Goal: Transaction & Acquisition: Book appointment/travel/reservation

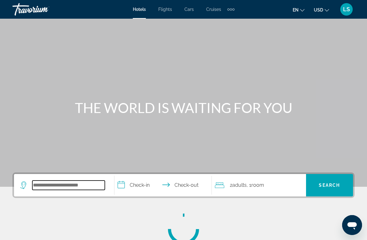
click at [63, 182] on input "Search widget" at bounding box center [68, 184] width 73 height 9
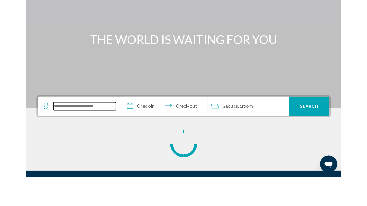
scroll to position [96, 0]
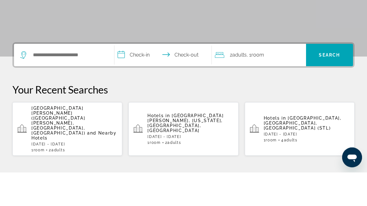
click at [71, 165] on span "and Nearby Hotels" at bounding box center [73, 170] width 85 height 10
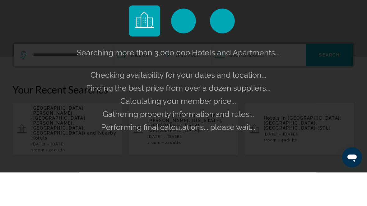
scroll to position [130, 0]
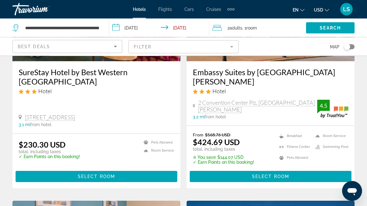
scroll to position [116, 0]
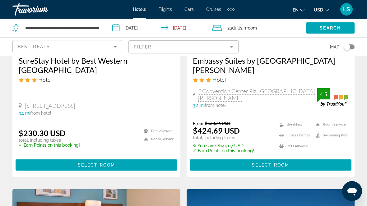
click at [346, 50] on div "Toggle map" at bounding box center [347, 47] width 6 height 6
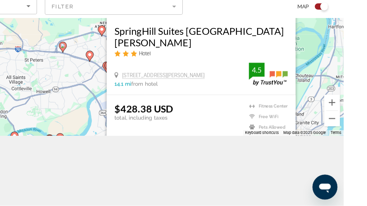
scroll to position [75, 0]
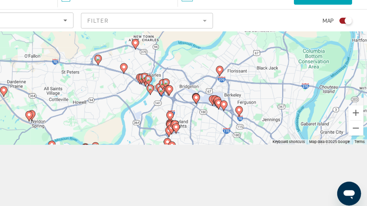
click at [284, 72] on div "To activate drag with keyboard, press Alt + Enter. Once in keyboard drag state,…" at bounding box center [183, 75] width 367 height 150
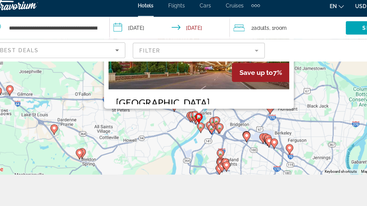
scroll to position [56, 0]
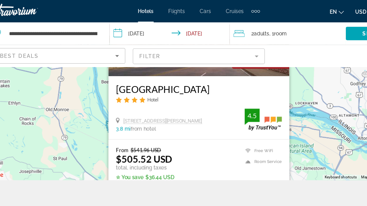
click at [268, 129] on div "To activate drag with keyboard, press Alt + Enter. Once in keyboard drag state,…" at bounding box center [183, 75] width 367 height 150
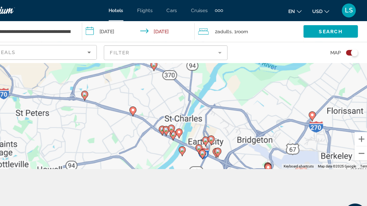
scroll to position [80, 0]
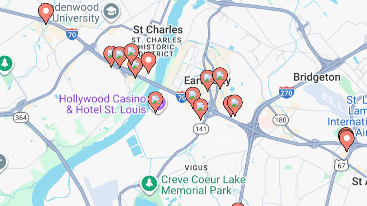
click at [57, 53] on div "To activate drag with keyboard, press Alt + Enter. Once in keyboard drag state,…" at bounding box center [183, 75] width 367 height 150
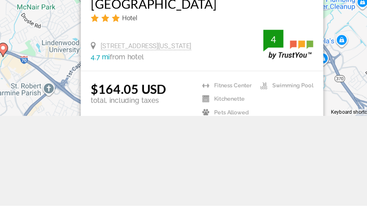
scroll to position [74, 0]
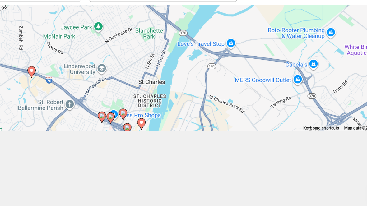
click at [246, 55] on div "To activate drag with keyboard, press Alt + Enter. Once in keyboard drag state,…" at bounding box center [183, 75] width 367 height 150
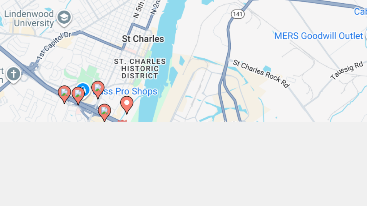
click at [56, 47] on div "To activate drag with keyboard, press Alt + Enter. Once in keyboard drag state,…" at bounding box center [183, 75] width 367 height 150
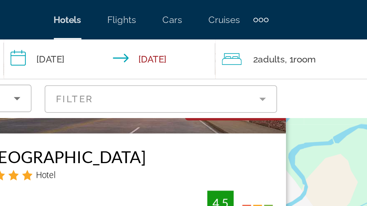
scroll to position [56, 0]
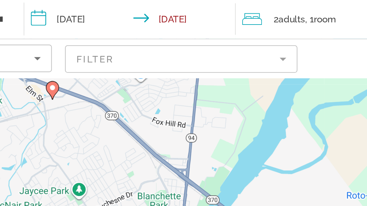
click at [159, 55] on div "To activate drag with keyboard, press Alt + Enter. Once in keyboard drag state,…" at bounding box center [183, 75] width 367 height 150
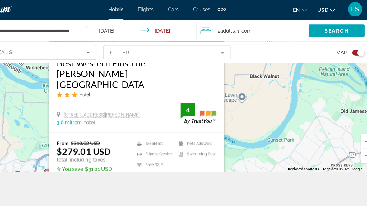
scroll to position [68, 0]
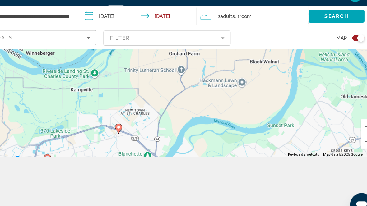
click at [287, 110] on div "To activate drag with keyboard, press Alt + Enter. Once in keyboard drag state,…" at bounding box center [183, 75] width 367 height 150
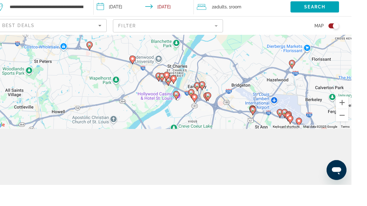
scroll to position [87, 0]
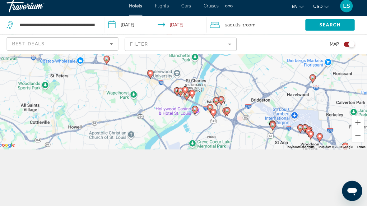
click at [206, 80] on div "To activate drag with keyboard, press Alt + Enter. Once in keyboard drag state,…" at bounding box center [183, 75] width 367 height 150
click at [185, 113] on div "To activate drag with keyboard, press Alt + Enter. Once in keyboard drag state,…" at bounding box center [183, 75] width 367 height 150
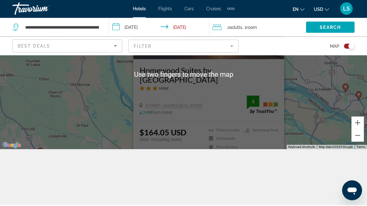
scroll to position [56, 0]
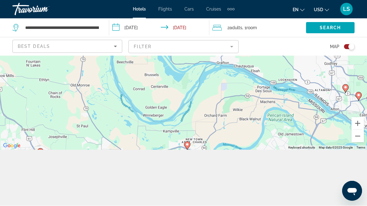
click at [308, 116] on div "To activate drag with keyboard, press Alt + Enter. Once in keyboard drag state,…" at bounding box center [183, 75] width 367 height 150
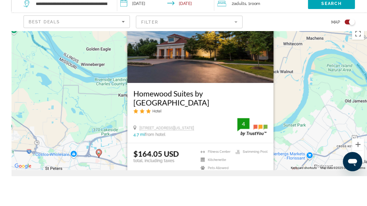
scroll to position [85, 0]
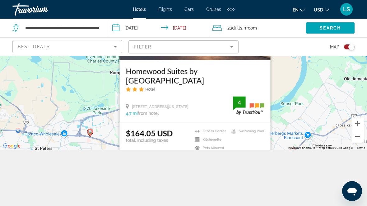
click at [308, 104] on div "To activate drag with keyboard, press Alt + Enter. Once in keyboard drag state,…" at bounding box center [183, 75] width 367 height 150
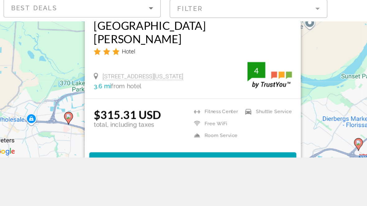
scroll to position [87, 0]
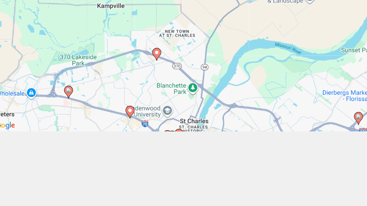
click at [223, 67] on div "To activate drag with keyboard, press Alt + Enter. Once in keyboard drag state,…" at bounding box center [183, 75] width 367 height 150
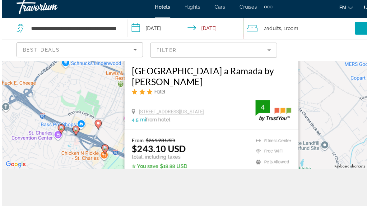
scroll to position [85, 0]
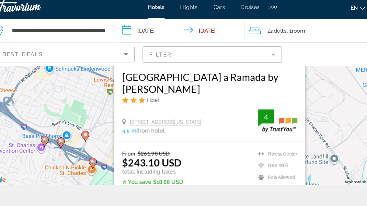
click at [257, 120] on div "To activate drag with keyboard, press Alt + Enter. Once in keyboard drag state,…" at bounding box center [183, 75] width 367 height 150
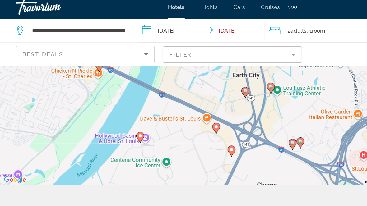
click at [180, 119] on gmp-advanced-marker "Main content" at bounding box center [183, 123] width 6 height 9
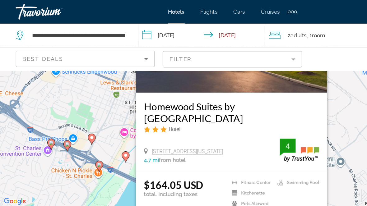
scroll to position [40, 0]
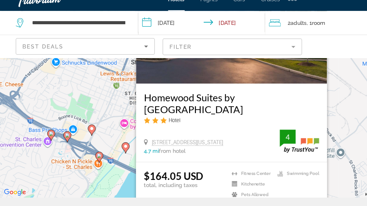
click at [172, 99] on h3 "Homewood Suites by [GEOGRAPHIC_DATA]" at bounding box center [183, 91] width 138 height 19
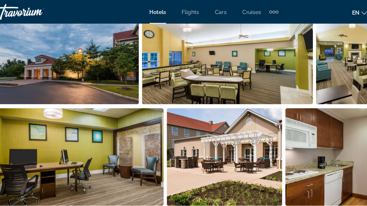
scroll to position [450, 0]
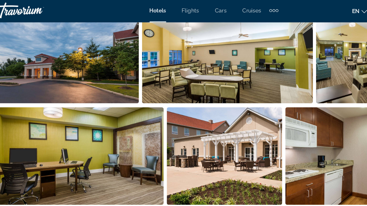
click at [77, 52] on img "Open full-screen image slider" at bounding box center [68, 44] width 112 height 77
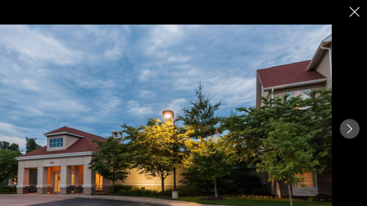
click at [345, 103] on button "Next image" at bounding box center [353, 103] width 16 height 16
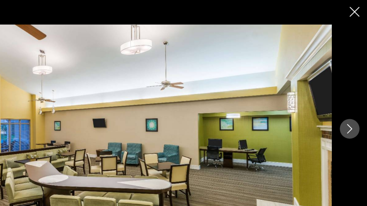
click at [349, 105] on icon "Next image" at bounding box center [352, 102] width 7 height 7
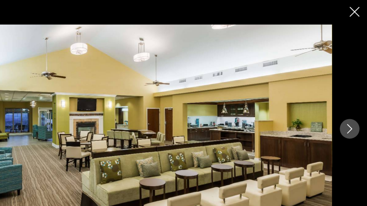
click at [349, 104] on icon "Next image" at bounding box center [352, 102] width 7 height 7
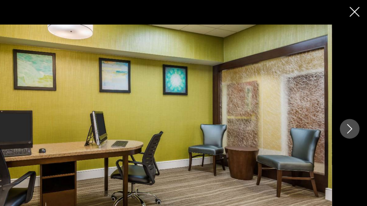
click at [345, 106] on button "Next image" at bounding box center [353, 103] width 16 height 16
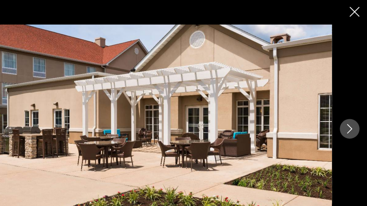
click at [345, 106] on button "Next image" at bounding box center [353, 103] width 16 height 16
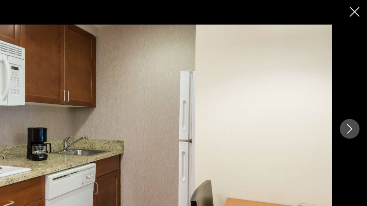
click at [345, 107] on button "Next image" at bounding box center [353, 103] width 16 height 16
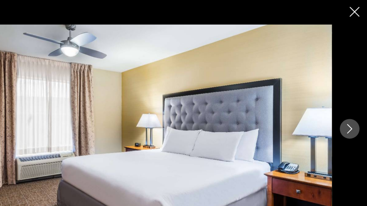
click at [345, 106] on button "Next image" at bounding box center [353, 103] width 16 height 16
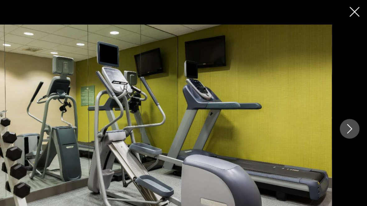
click at [345, 106] on button "Next image" at bounding box center [353, 103] width 16 height 16
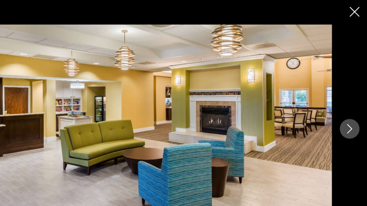
click at [349, 104] on icon "Next image" at bounding box center [352, 102] width 7 height 7
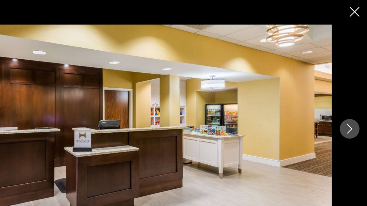
click at [345, 107] on button "Next image" at bounding box center [353, 103] width 16 height 16
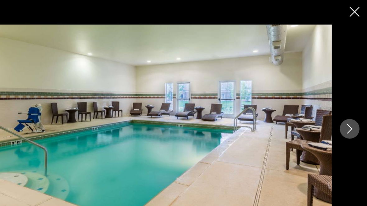
click at [345, 107] on button "Next image" at bounding box center [353, 103] width 16 height 16
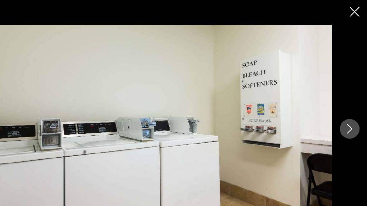
click at [345, 108] on button "Next image" at bounding box center [353, 103] width 16 height 16
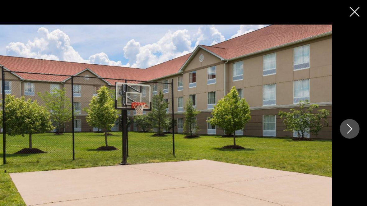
click at [349, 105] on icon "Next image" at bounding box center [352, 102] width 7 height 7
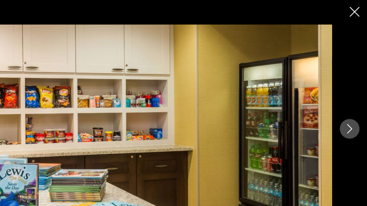
click at [351, 105] on icon "Next image" at bounding box center [353, 103] width 4 height 7
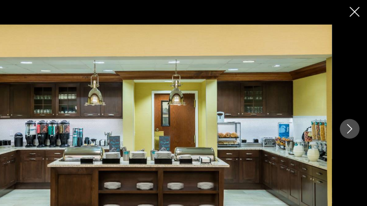
click at [349, 103] on icon "Next image" at bounding box center [352, 102] width 7 height 7
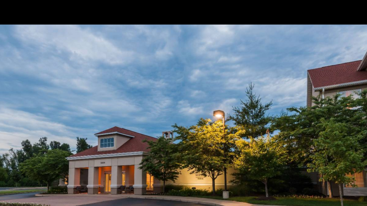
click at [225, 165] on img "Main content" at bounding box center [183, 103] width 311 height 165
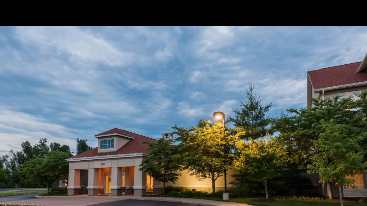
scroll to position [387, 0]
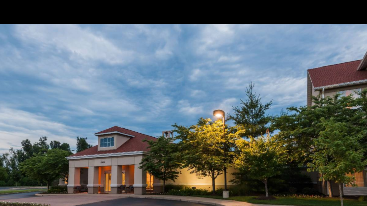
click at [273, 155] on img "Main content" at bounding box center [183, 103] width 311 height 165
click at [263, 151] on img "Main content" at bounding box center [183, 103] width 311 height 165
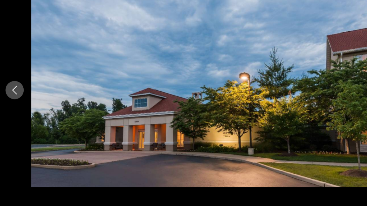
scroll to position [120, 0]
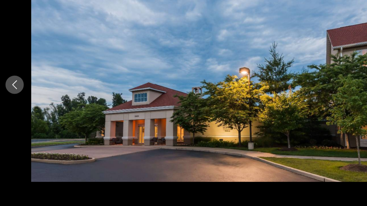
click at [15, 99] on icon "Previous image" at bounding box center [13, 102] width 7 height 7
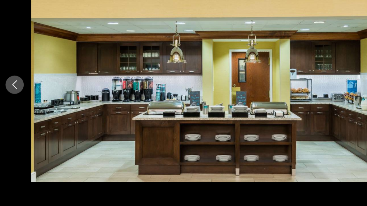
click at [10, 95] on button "Previous image" at bounding box center [14, 103] width 16 height 16
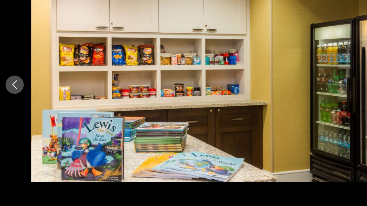
click at [16, 95] on button "Previous image" at bounding box center [14, 103] width 16 height 16
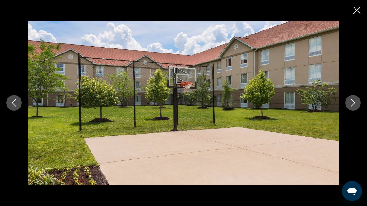
scroll to position [133, 0]
click at [353, 15] on button "Close slideshow" at bounding box center [357, 11] width 8 height 10
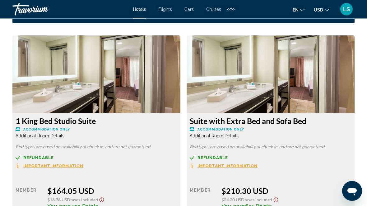
scroll to position [941, 0]
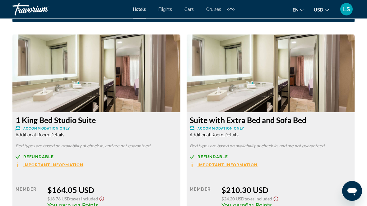
click at [55, 133] on span "Additional Room Details" at bounding box center [40, 135] width 49 height 5
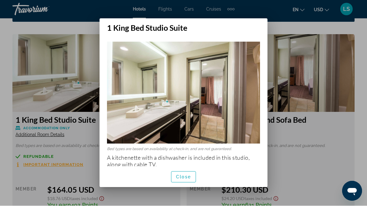
click at [192, 183] on span "button" at bounding box center [183, 177] width 24 height 15
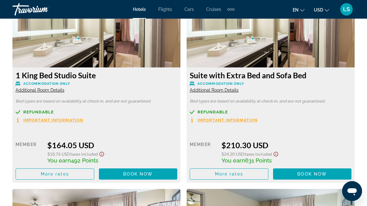
scroll to position [1000, 0]
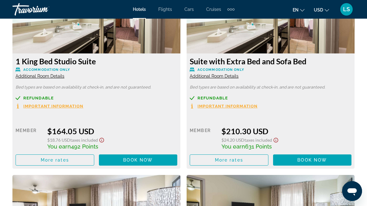
click at [224, 76] on span "Additional Room Details" at bounding box center [214, 76] width 49 height 5
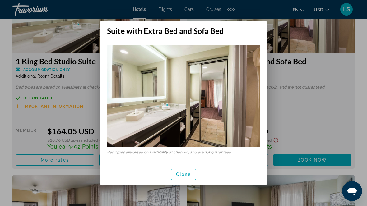
scroll to position [0, 0]
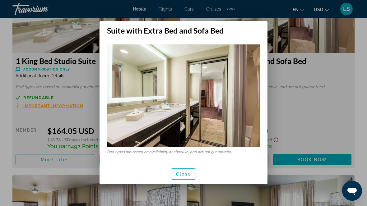
click at [192, 181] on span "button" at bounding box center [183, 174] width 24 height 15
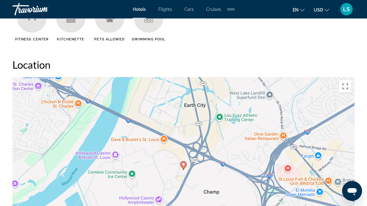
scroll to position [608, 0]
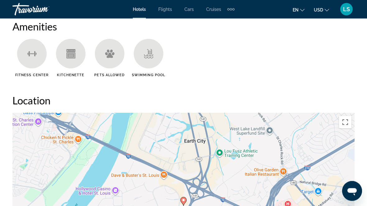
click at [259, 82] on ul "Fitness Center Kitchenette Pets Allowed Swimming Pool" at bounding box center [183, 60] width 342 height 43
click at [259, 80] on ul "Fitness Center Kitchenette Pets Allowed Swimming Pool" at bounding box center [183, 60] width 342 height 43
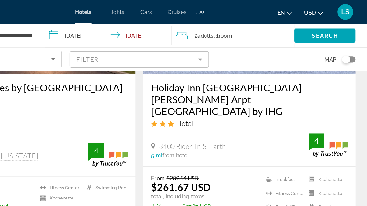
scroll to position [1290, 0]
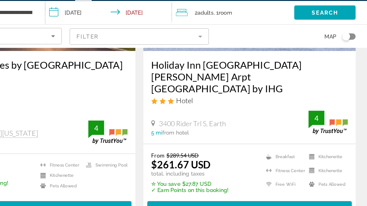
click at [213, 175] on span "Main content" at bounding box center [271, 182] width 162 height 15
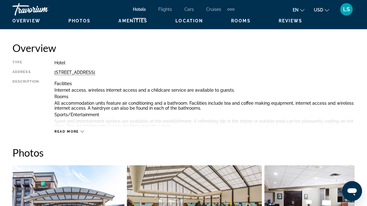
scroll to position [303, 0]
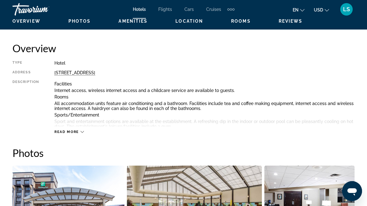
click at [71, 132] on span "Read more" at bounding box center [66, 132] width 25 height 4
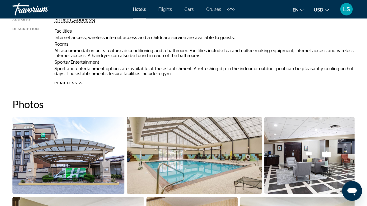
scroll to position [356, 0]
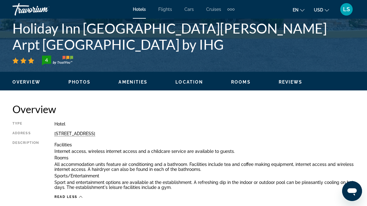
click at [128, 81] on span "Amenities" at bounding box center [133, 82] width 29 height 5
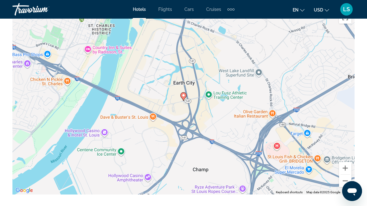
scroll to position [780, 0]
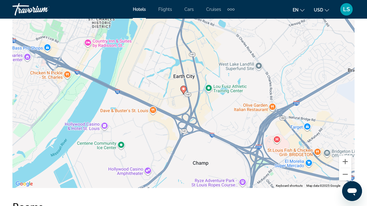
click at [96, 47] on div "To activate drag with keyboard, press Alt + Enter. Once in keyboard drag state,…" at bounding box center [183, 95] width 342 height 187
click at [112, 44] on div "To activate drag with keyboard, press Alt + Enter. Once in keyboard drag state,…" at bounding box center [183, 95] width 342 height 187
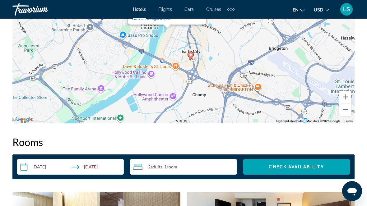
scroll to position [848, 0]
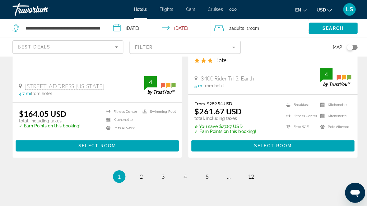
scroll to position [1298, 0]
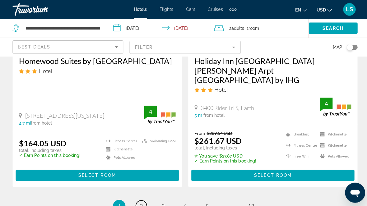
click at [142, 199] on link "page 2" at bounding box center [140, 204] width 11 height 11
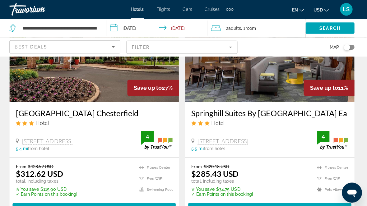
scroll to position [312, 0]
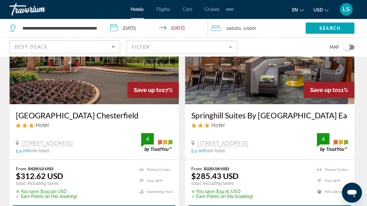
click at [232, 49] on mat-form-field "Filter" at bounding box center [184, 46] width 110 height 13
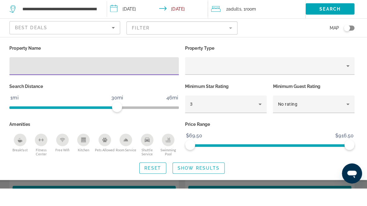
click at [24, 152] on div "Breakfast" at bounding box center [23, 158] width 12 height 12
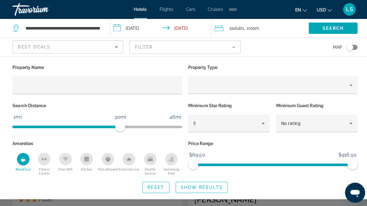
click at [112, 154] on div "Pets Allowed" at bounding box center [107, 158] width 12 height 12
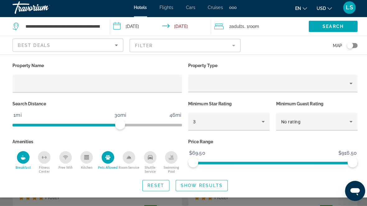
click at [184, 144] on div "Price Range $69.50 $916.50 $69.50 $916.50" at bounding box center [271, 156] width 174 height 36
click at [175, 148] on div "Amenities Breakfast [GEOGRAPHIC_DATA] Free Wifi Kitchen Pets Allowed Room Servi…" at bounding box center [96, 156] width 174 height 36
click at [170, 158] on div "Swimming Pool" at bounding box center [170, 158] width 12 height 12
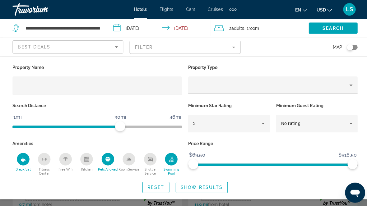
scroll to position [21, 0]
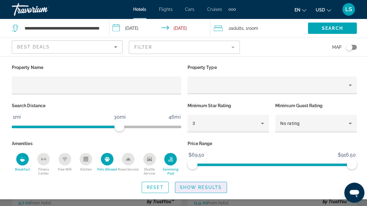
click at [209, 188] on span "Show Results" at bounding box center [200, 186] width 42 height 5
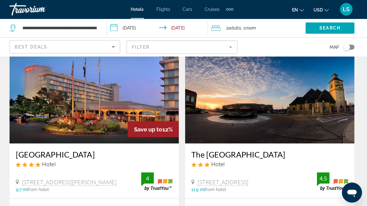
scroll to position [19, 0]
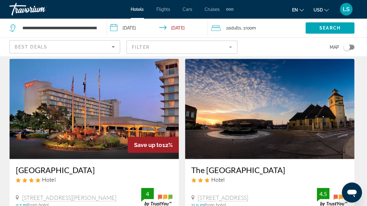
click at [350, 47] on div "Toggle map" at bounding box center [349, 46] width 11 height 5
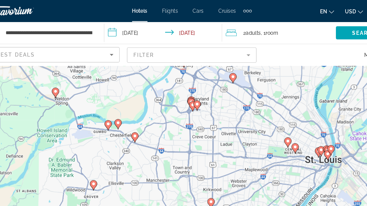
scroll to position [0, 0]
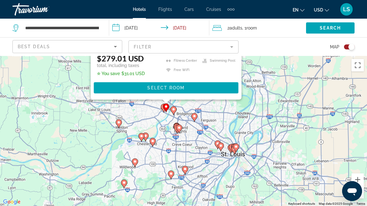
scroll to position [0, 0]
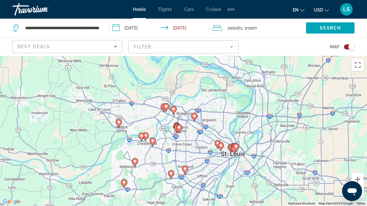
click at [269, 104] on div "To activate drag with keyboard, press Alt + Enter. Once in keyboard drag state,…" at bounding box center [183, 131] width 367 height 150
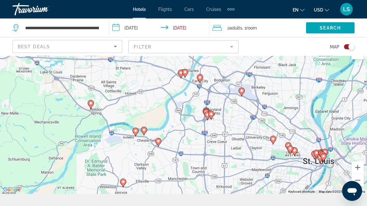
scroll to position [12, 0]
click at [187, 78] on gmp-advanced-marker "Main content" at bounding box center [185, 72] width 6 height 9
click at [177, 87] on div "To navigate, press the arrow keys. To activate drag with keyboard, press Alt + …" at bounding box center [183, 119] width 367 height 150
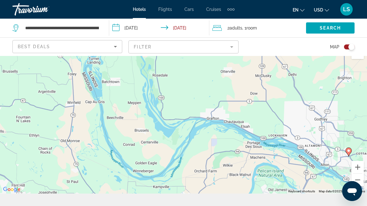
click at [321, 91] on div "To activate drag with keyboard, press Alt + Enter. Once in keyboard drag state,…" at bounding box center [183, 119] width 367 height 150
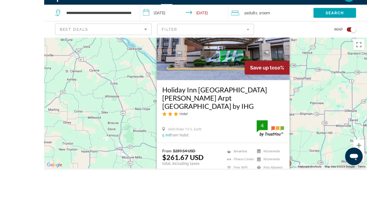
scroll to position [74, 0]
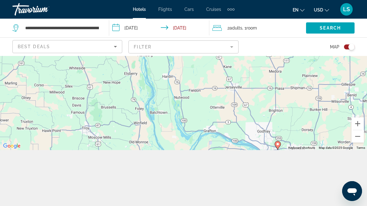
click at [313, 119] on div "To activate drag with keyboard, press Alt + Enter. Once in keyboard drag state,…" at bounding box center [183, 75] width 367 height 150
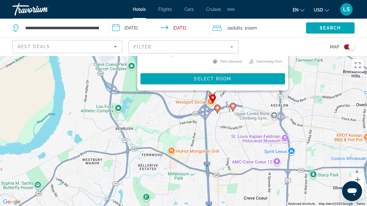
scroll to position [30, 0]
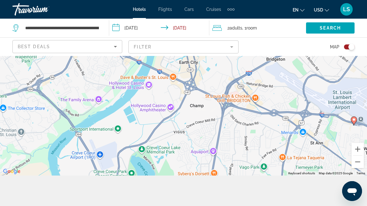
click at [333, 156] on div "To activate drag with keyboard, press Alt + Enter. Once in keyboard drag state,…" at bounding box center [183, 101] width 367 height 150
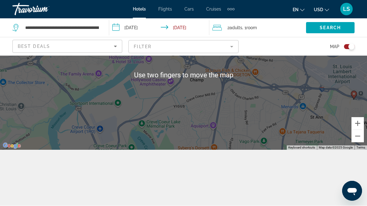
scroll to position [87, 0]
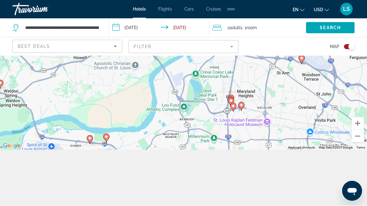
click at [244, 102] on icon "Main content" at bounding box center [242, 106] width 6 height 8
click at [242, 102] on gmp-advanced-marker "Main content" at bounding box center [241, 106] width 6 height 9
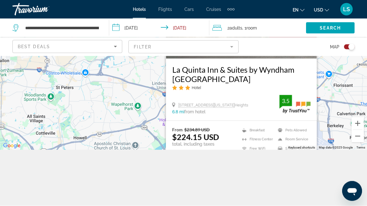
scroll to position [77, 0]
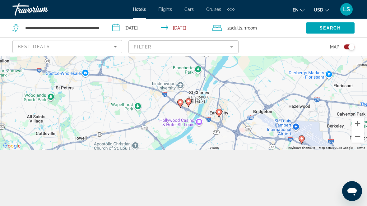
click at [339, 93] on div "To activate drag with keyboard, press Alt + Enter. Once in keyboard drag state,…" at bounding box center [183, 75] width 367 height 150
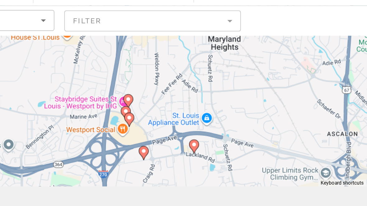
scroll to position [56, 0]
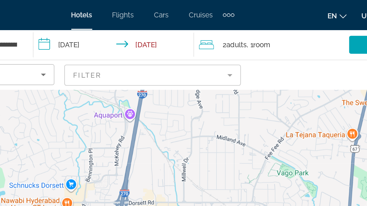
click at [188, 85] on div "To activate drag with keyboard, press Alt + Enter. Once in keyboard drag state,…" at bounding box center [183, 75] width 367 height 150
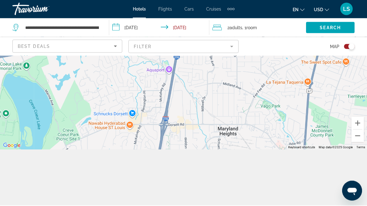
scroll to position [0, 0]
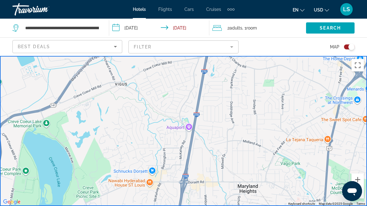
click at [298, 113] on div "To activate drag with keyboard, press Alt + Enter. Once in keyboard drag state,…" at bounding box center [183, 131] width 367 height 150
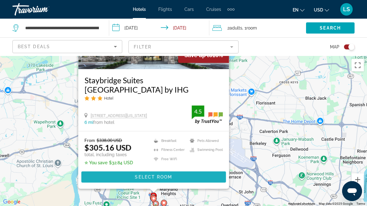
click at [201, 185] on span "Main content" at bounding box center [154, 177] width 145 height 15
